Goal: Communication & Community: Participate in discussion

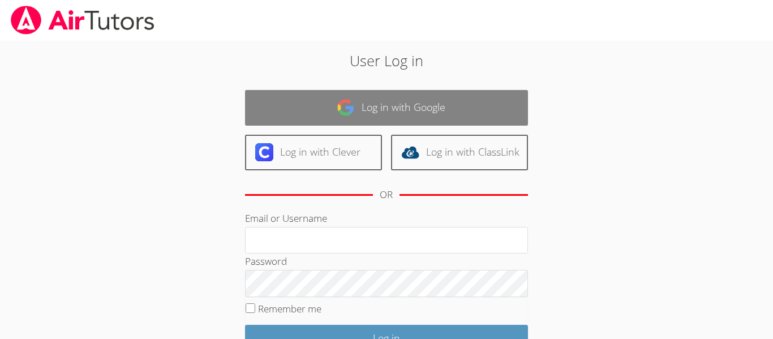
click at [414, 101] on link "Log in with Google" at bounding box center [386, 108] width 283 height 36
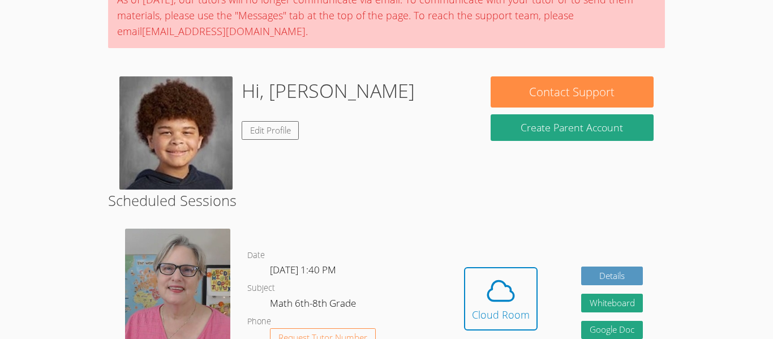
scroll to position [109, 0]
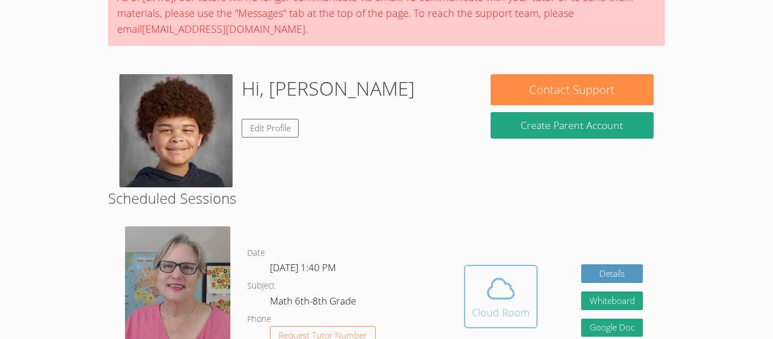
click at [483, 268] on button "Cloud Room" at bounding box center [501, 296] width 74 height 63
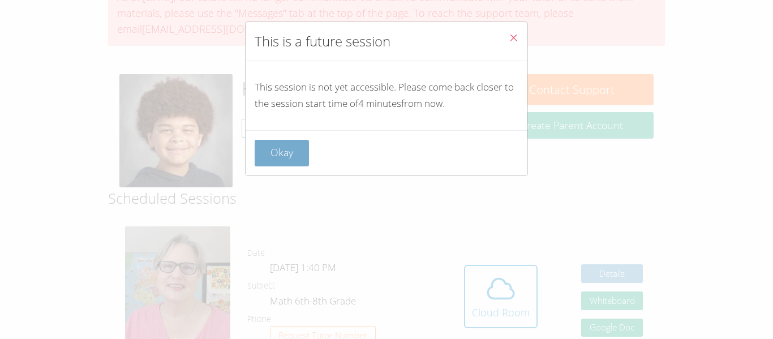
click at [289, 144] on button "Okay" at bounding box center [282, 153] width 54 height 27
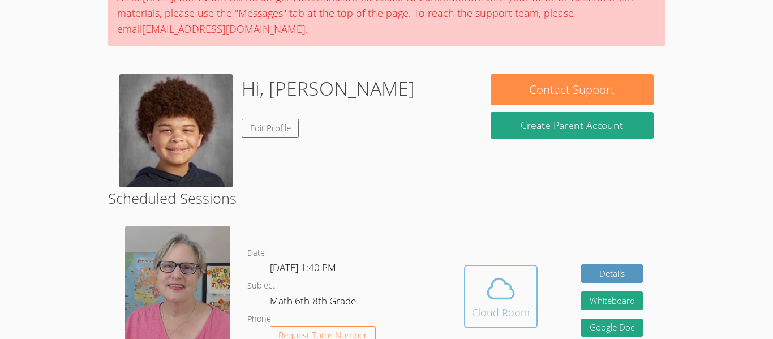
click at [521, 289] on span at bounding box center [501, 289] width 58 height 32
click at [527, 294] on span at bounding box center [501, 289] width 58 height 32
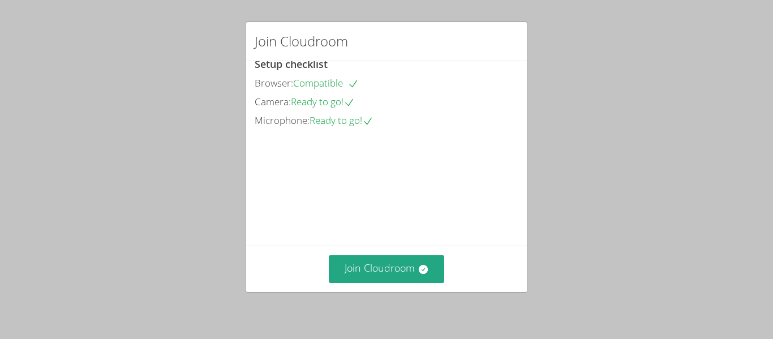
scroll to position [78, 0]
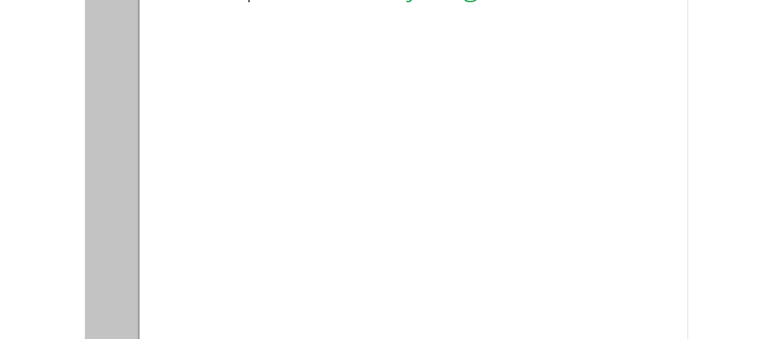
scroll to position [78, 0]
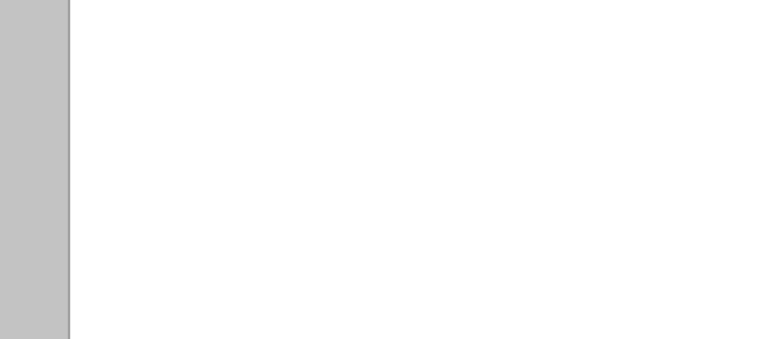
click at [410, 217] on video at bounding box center [340, 180] width 170 height 85
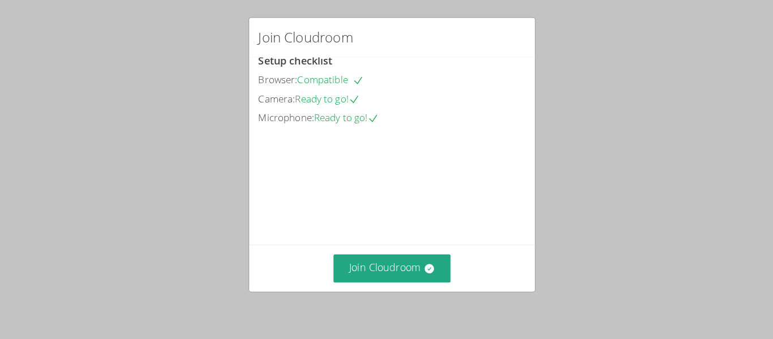
scroll to position [0, 0]
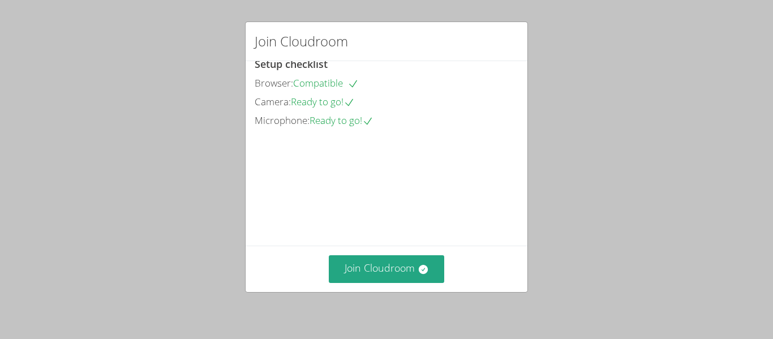
click at [426, 113] on div "Microphone: Ready to go!" at bounding box center [387, 121] width 264 height 16
click at [420, 257] on button "Join Cloudroom" at bounding box center [387, 269] width 116 height 28
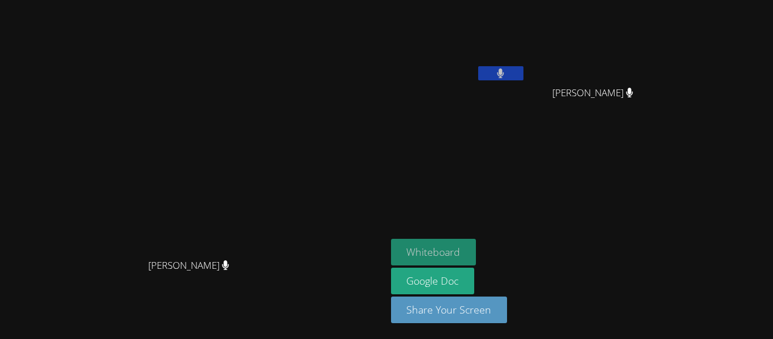
click at [476, 247] on button "Whiteboard" at bounding box center [433, 252] width 85 height 27
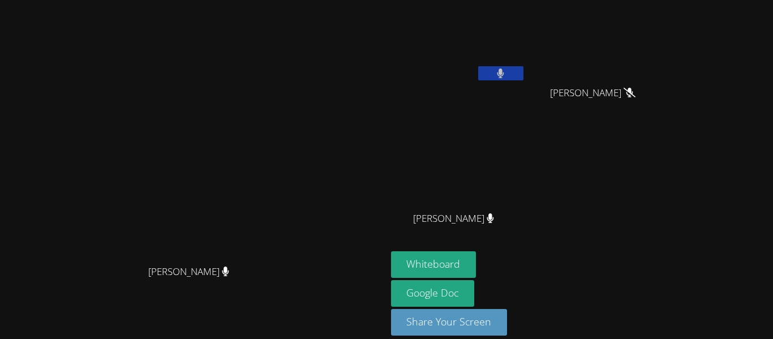
click at [504, 71] on icon at bounding box center [500, 73] width 7 height 10
click at [526, 21] on video at bounding box center [458, 43] width 135 height 76
click at [278, 51] on video at bounding box center [193, 153] width 170 height 212
click at [523, 74] on button at bounding box center [500, 73] width 45 height 14
click at [523, 70] on button at bounding box center [500, 73] width 45 height 14
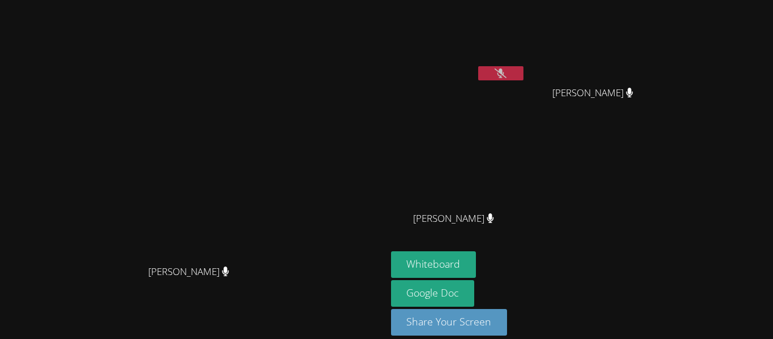
click at [523, 81] on div at bounding box center [500, 74] width 45 height 17
click at [506, 68] on icon at bounding box center [500, 73] width 12 height 10
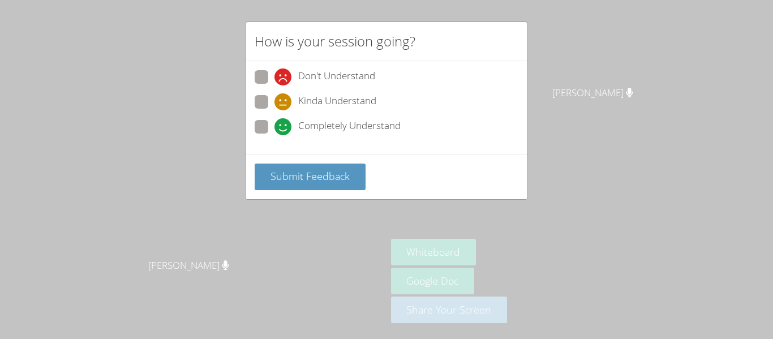
click at [338, 122] on span "Completely Understand" at bounding box center [349, 126] width 102 height 17
click at [284, 122] on input "Completely Understand" at bounding box center [279, 125] width 10 height 10
radio input "true"
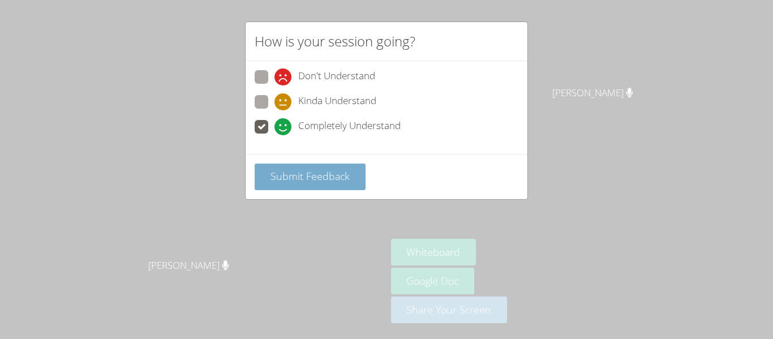
click at [327, 174] on span "Submit Feedback" at bounding box center [309, 176] width 79 height 14
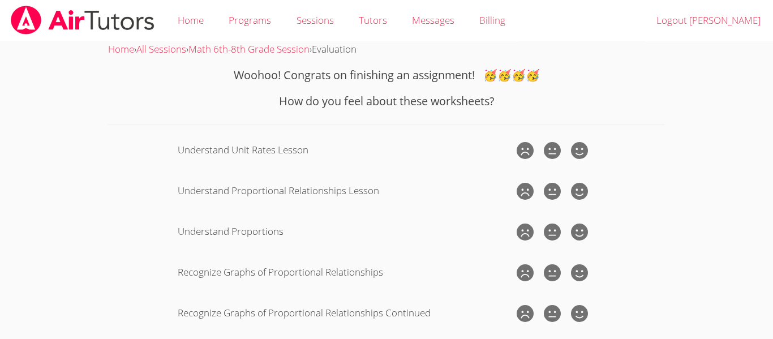
scroll to position [210, 0]
